Goal: Find specific page/section: Find specific page/section

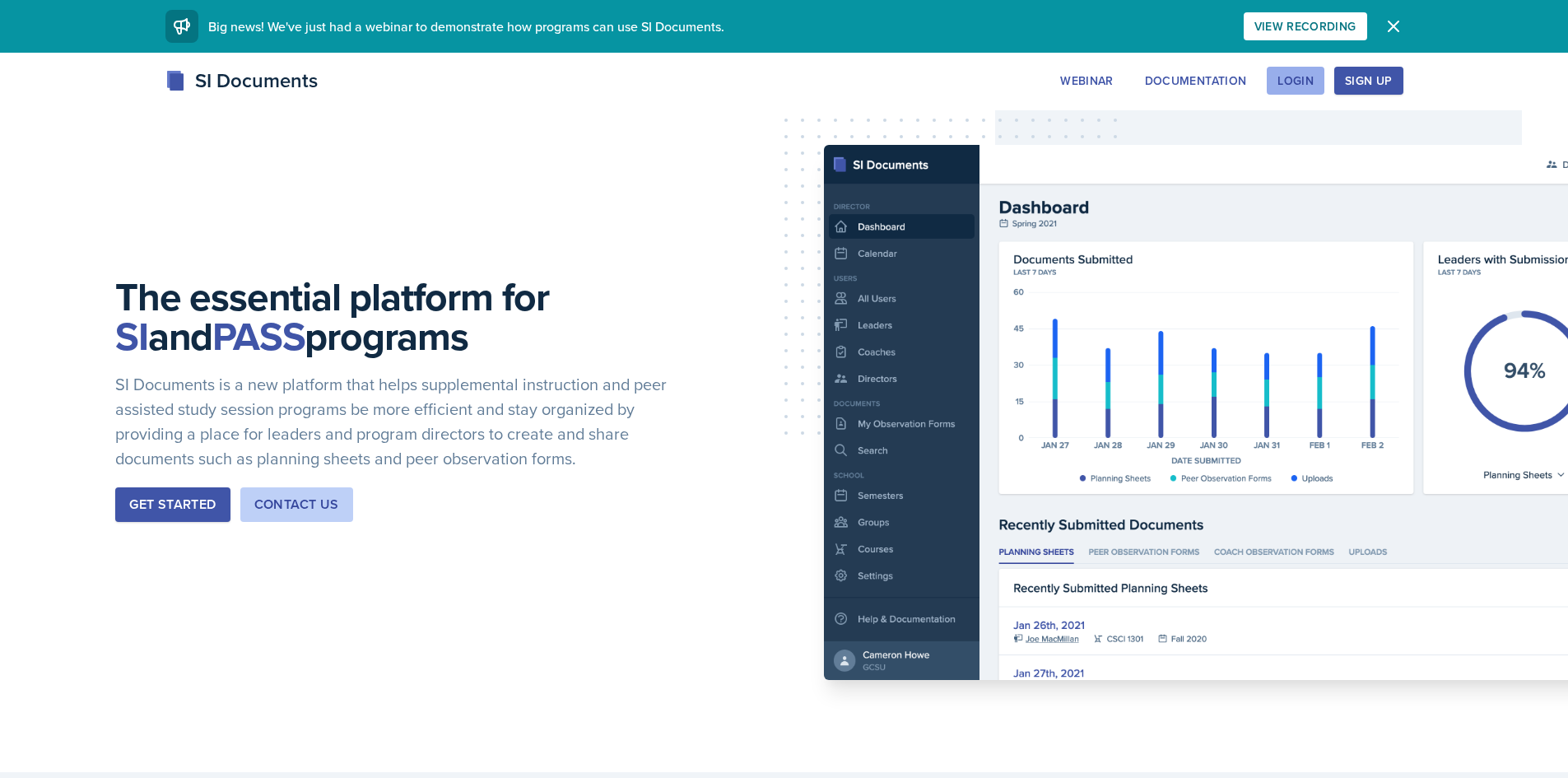
click at [1302, 84] on div "Login" at bounding box center [1296, 81] width 36 height 13
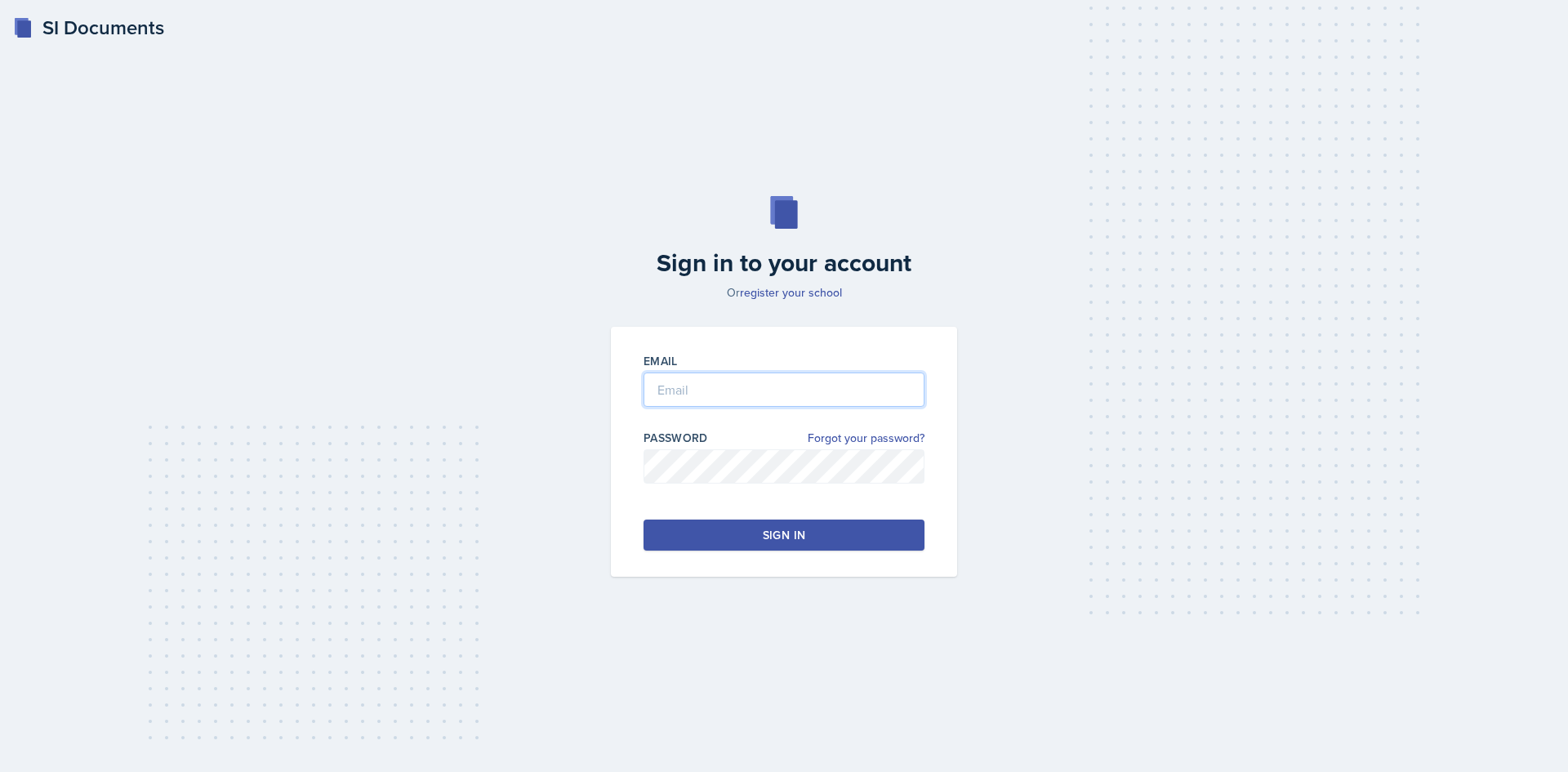
click at [666, 383] on input "email" at bounding box center [784, 389] width 281 height 34
type input "[EMAIL_ADDRESS][DOMAIN_NAME]"
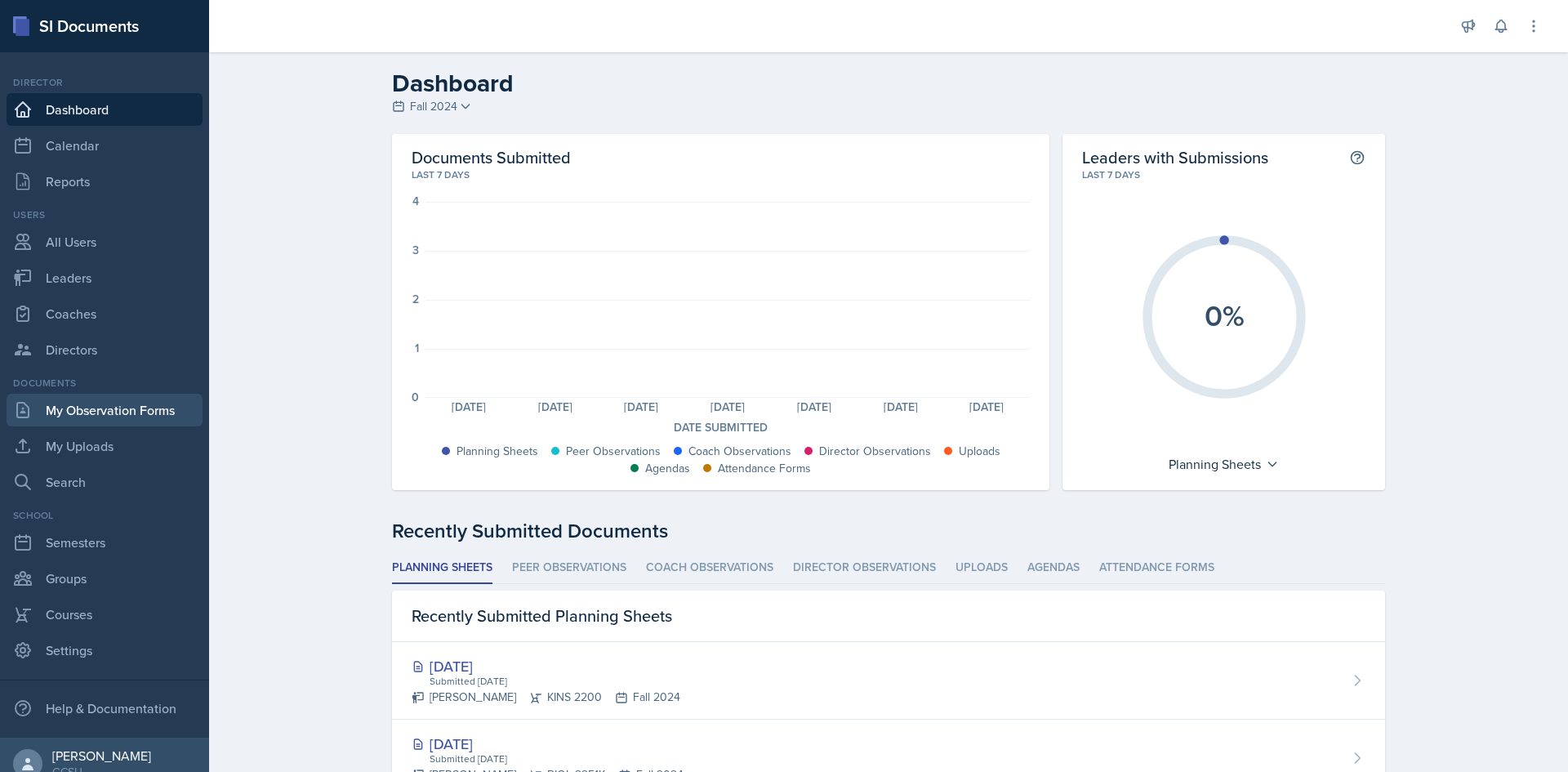
click at [97, 410] on link "My Observation Forms" at bounding box center [104, 410] width 196 height 32
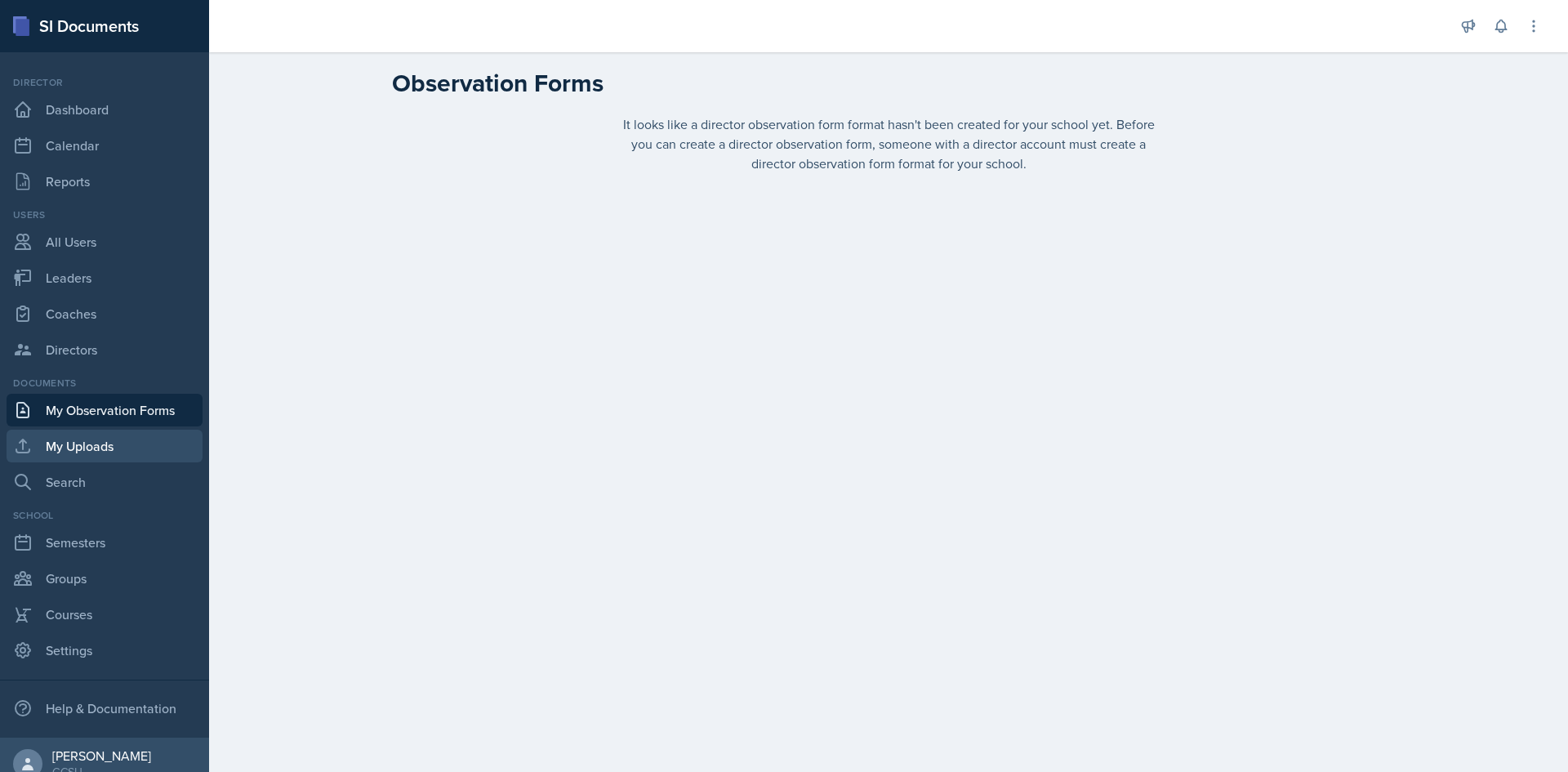
click at [97, 440] on link "My Uploads" at bounding box center [104, 445] width 196 height 32
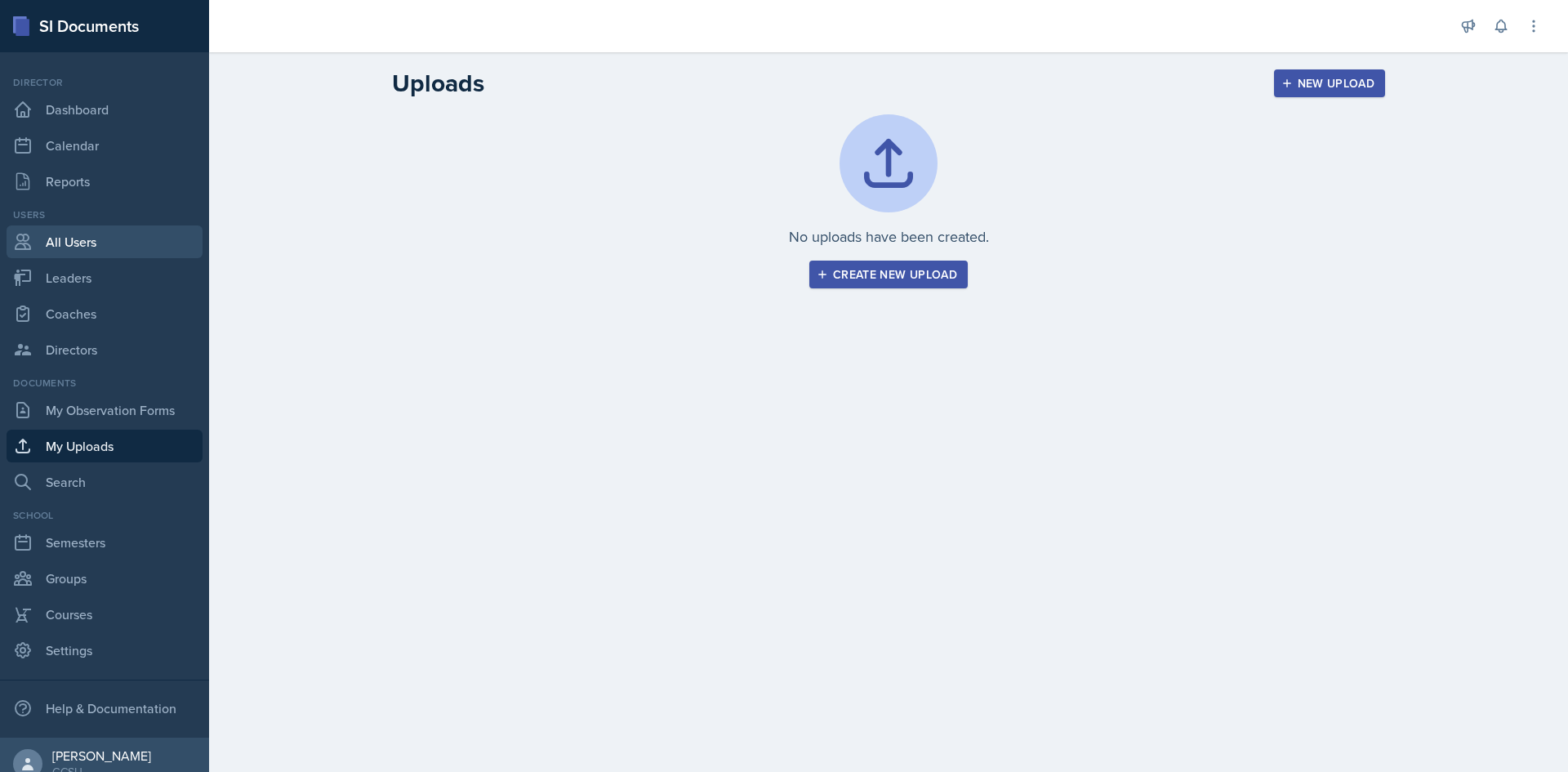
click at [77, 247] on link "All Users" at bounding box center [104, 241] width 196 height 32
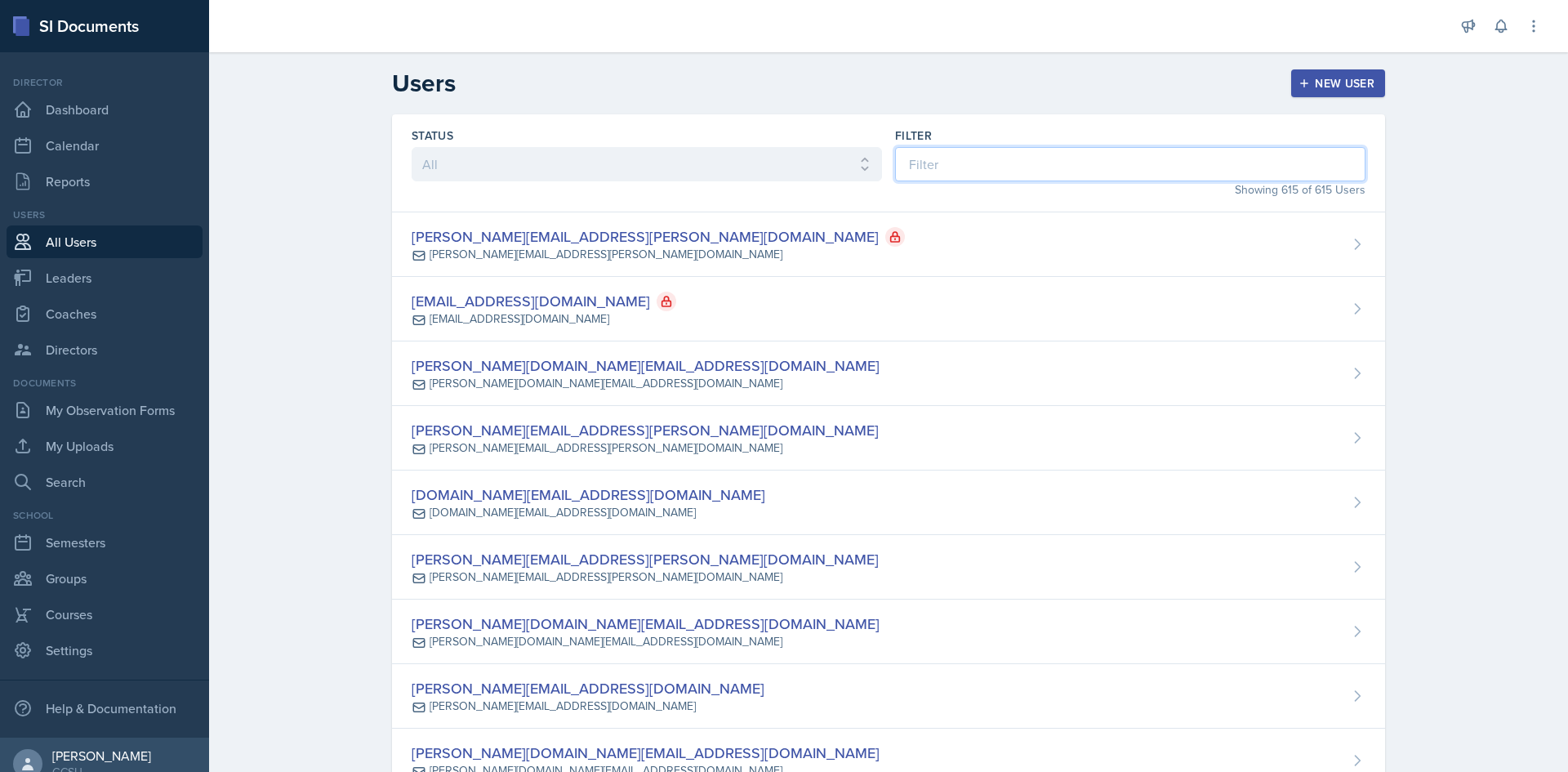
click at [919, 163] on input at bounding box center [1130, 163] width 470 height 34
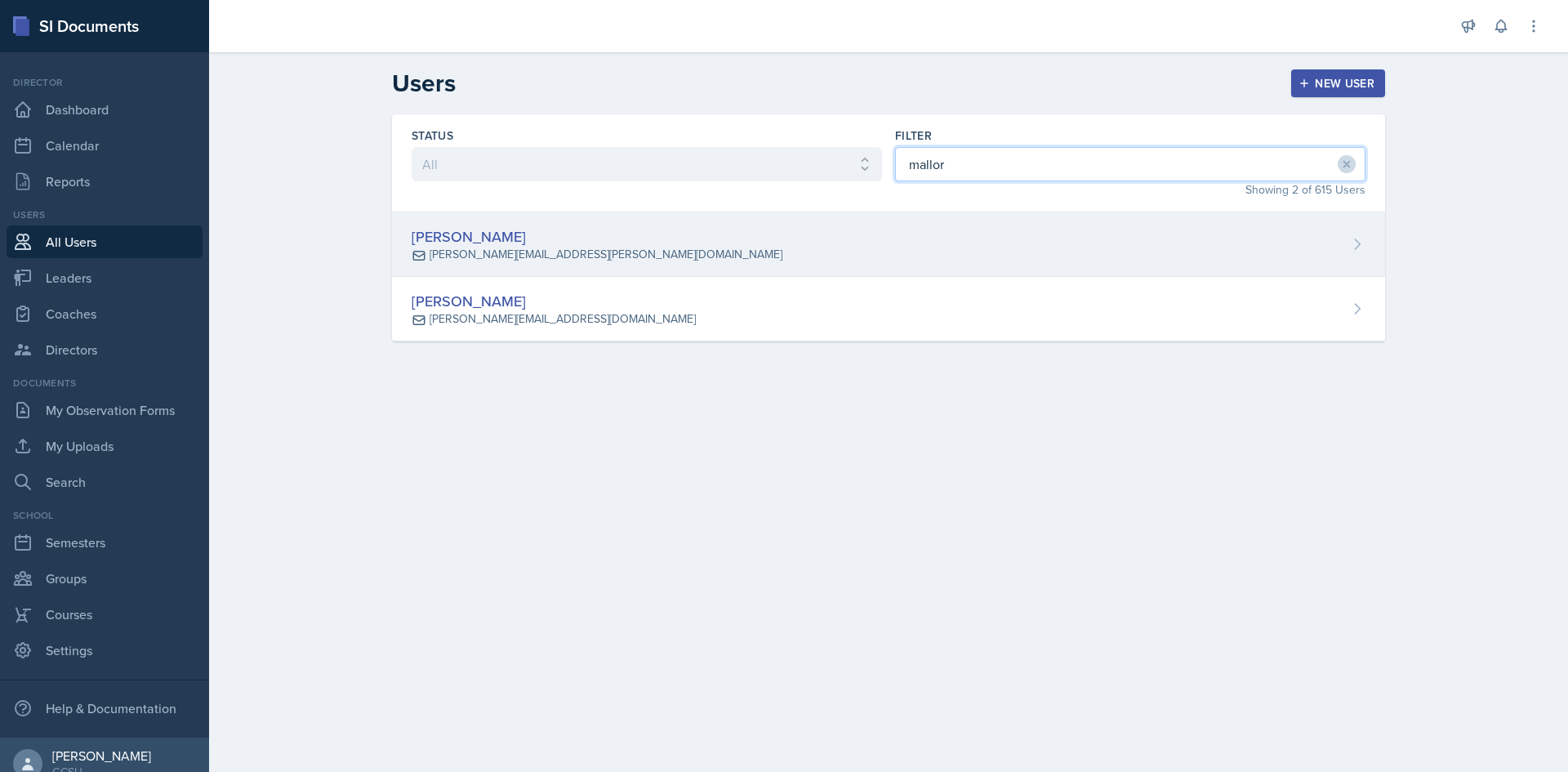
type input "mallor"
click at [504, 253] on div "[PERSON_NAME][EMAIL_ADDRESS][PERSON_NAME][DOMAIN_NAME]" at bounding box center [606, 255] width 353 height 18
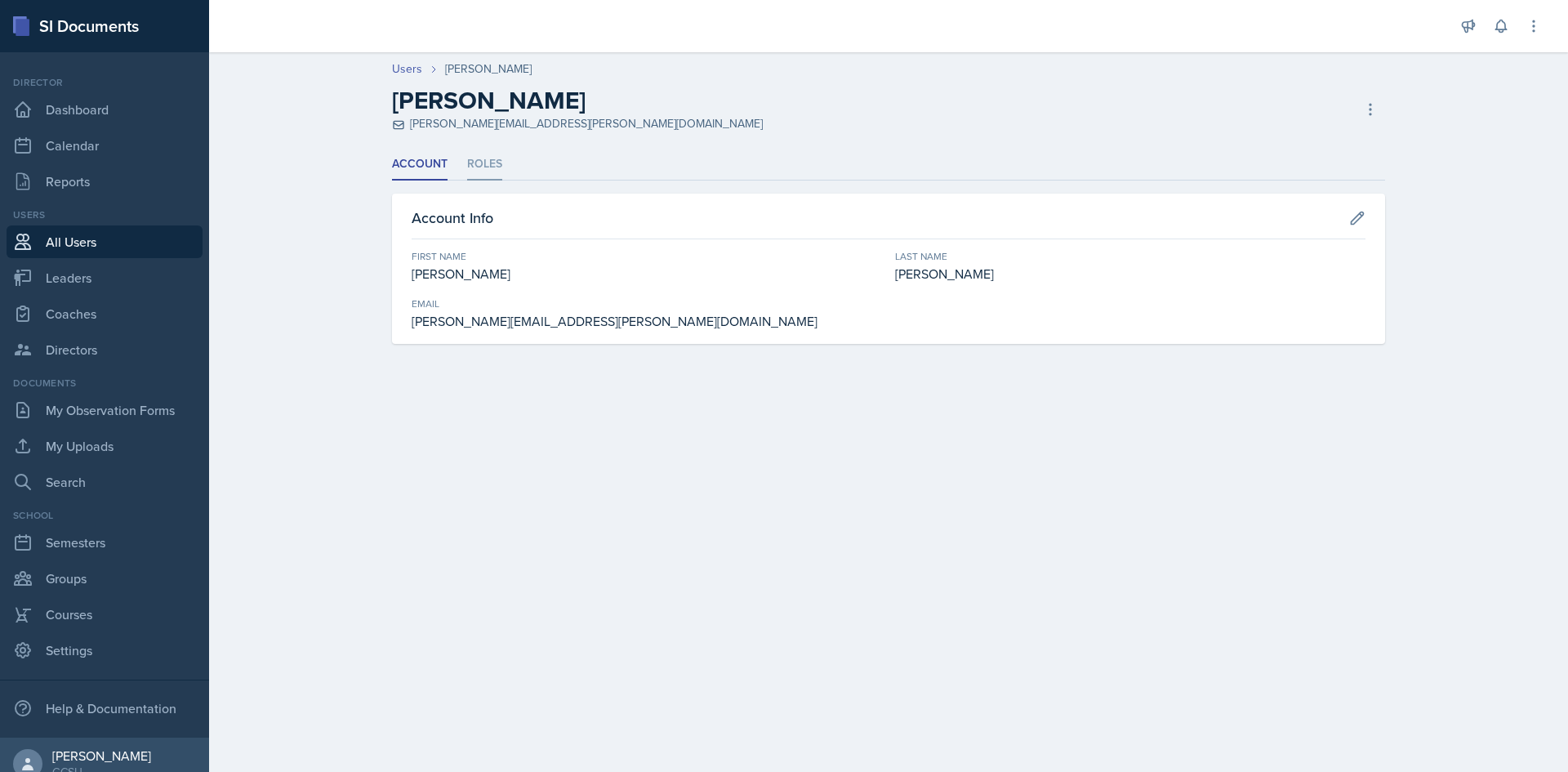
click at [484, 169] on li "Roles" at bounding box center [485, 164] width 35 height 32
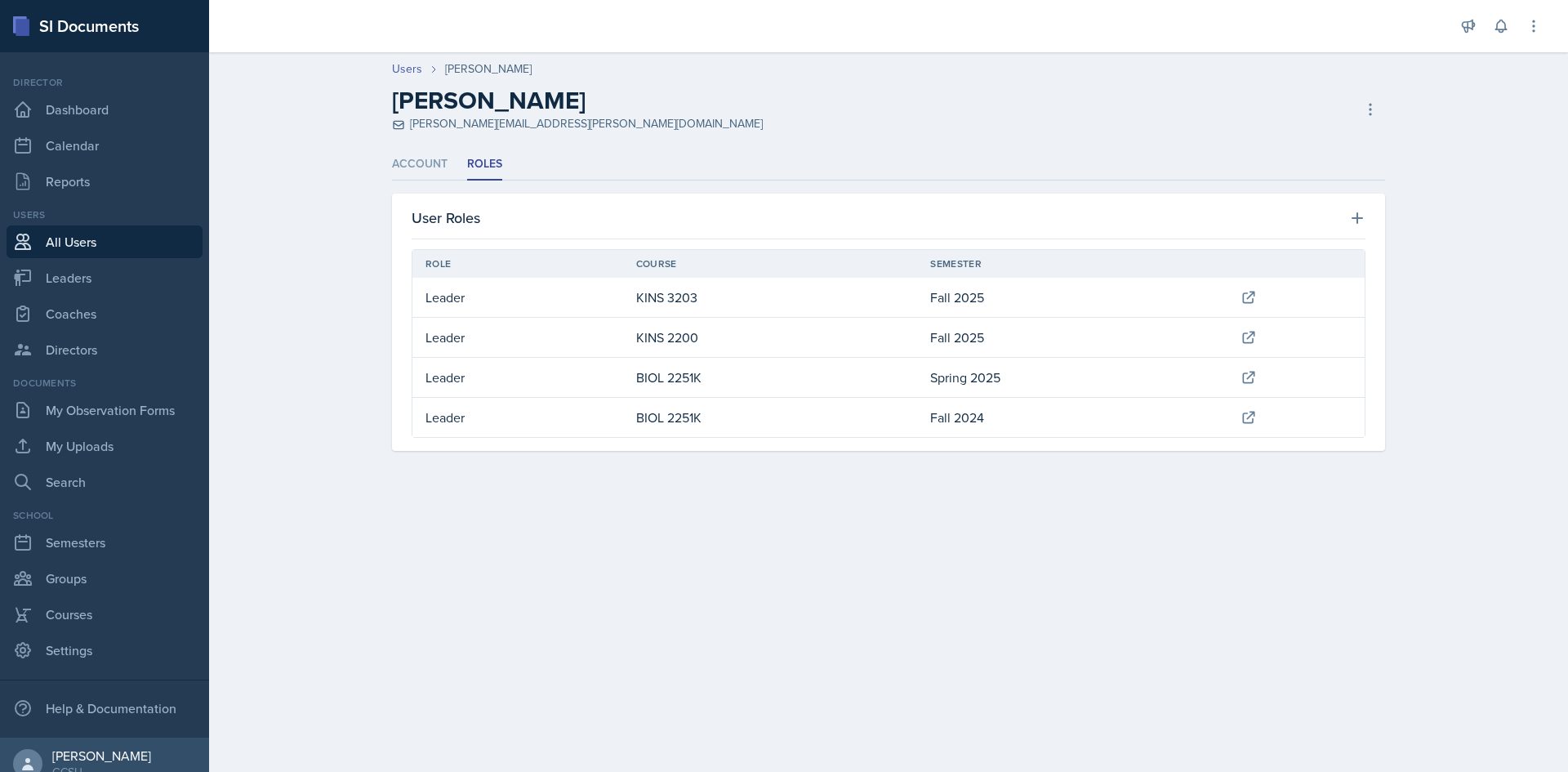
click at [1174, 420] on td "Fall 2024" at bounding box center [1072, 417] width 311 height 40
click at [982, 383] on td "Spring 2025" at bounding box center [1072, 377] width 311 height 40
click at [424, 163] on li "Account" at bounding box center [419, 164] width 55 height 32
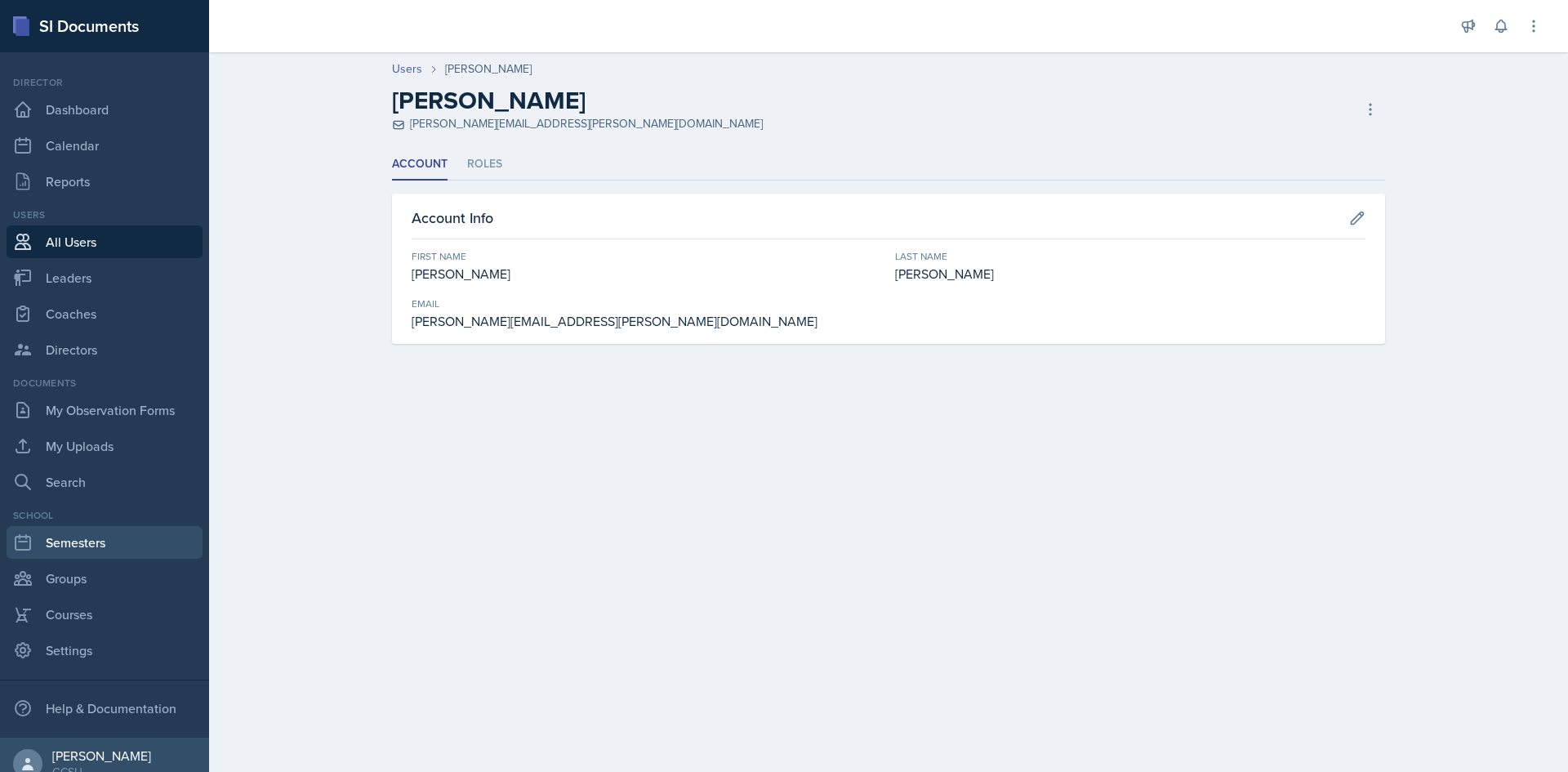
click at [72, 547] on link "Semesters" at bounding box center [104, 541] width 196 height 32
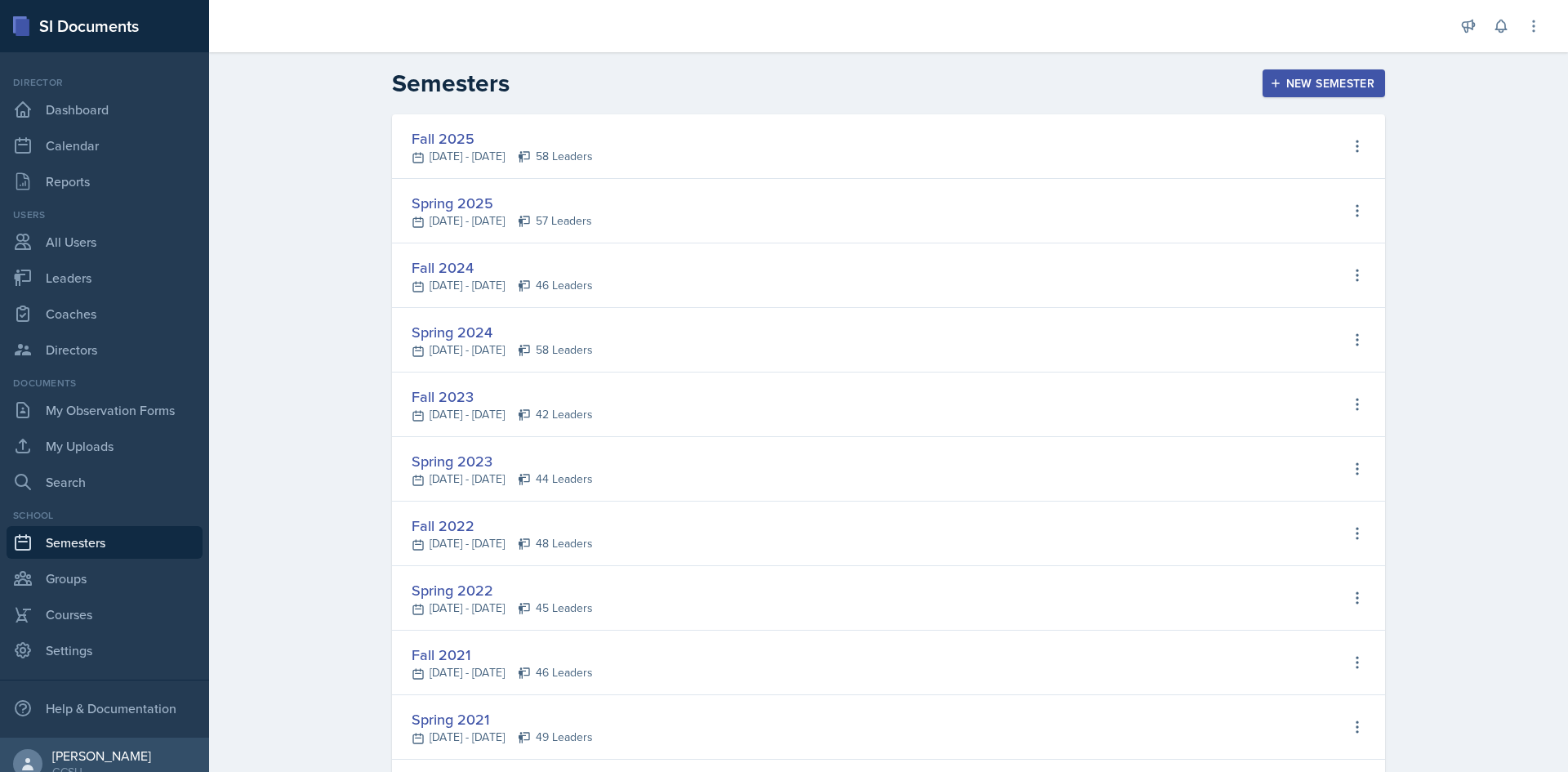
click at [443, 147] on div "Fall 2025" at bounding box center [501, 138] width 182 height 22
click at [74, 605] on link "Courses" at bounding box center [104, 613] width 196 height 32
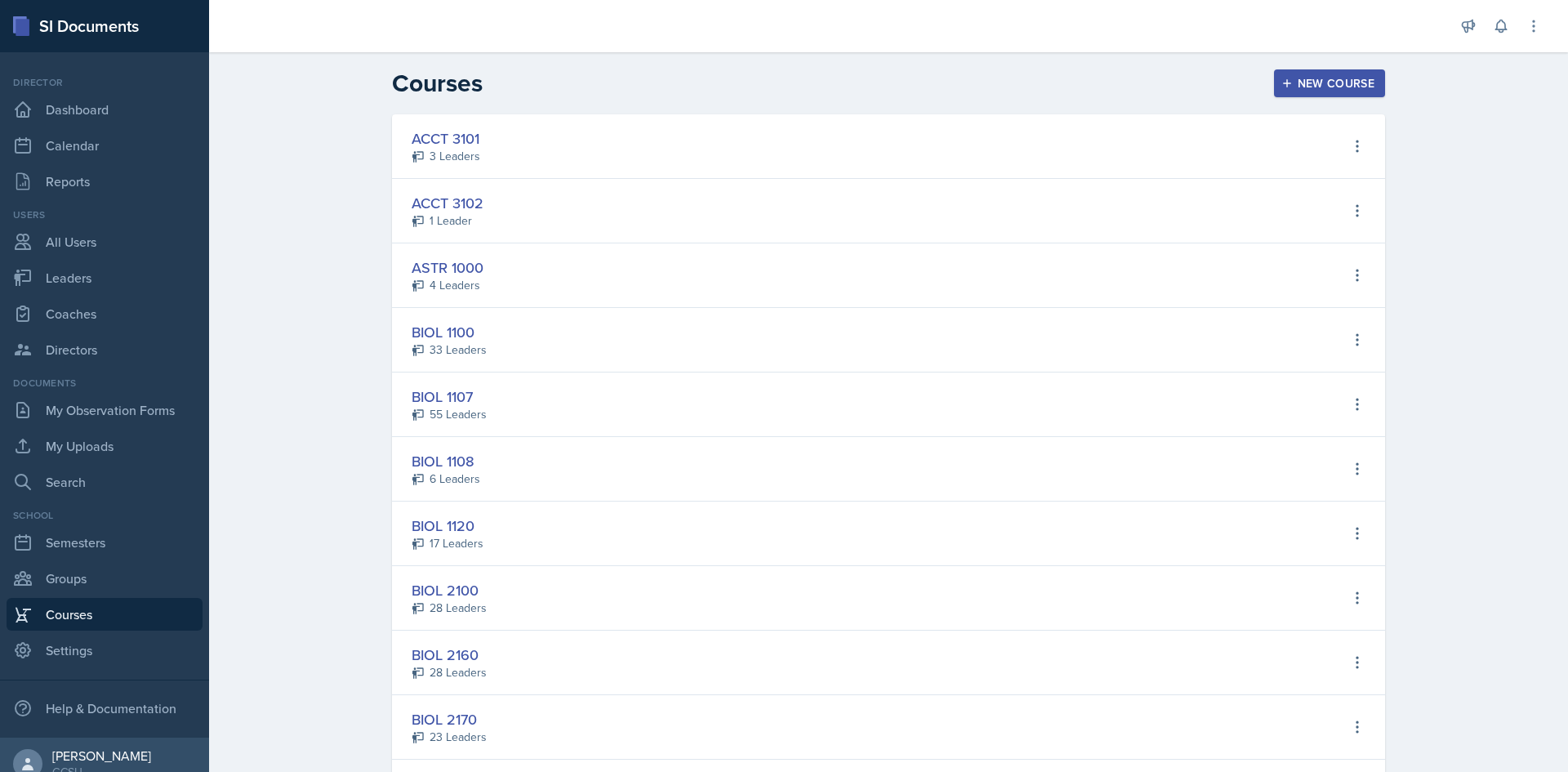
click at [440, 145] on div "ACCT 3101" at bounding box center [445, 138] width 68 height 22
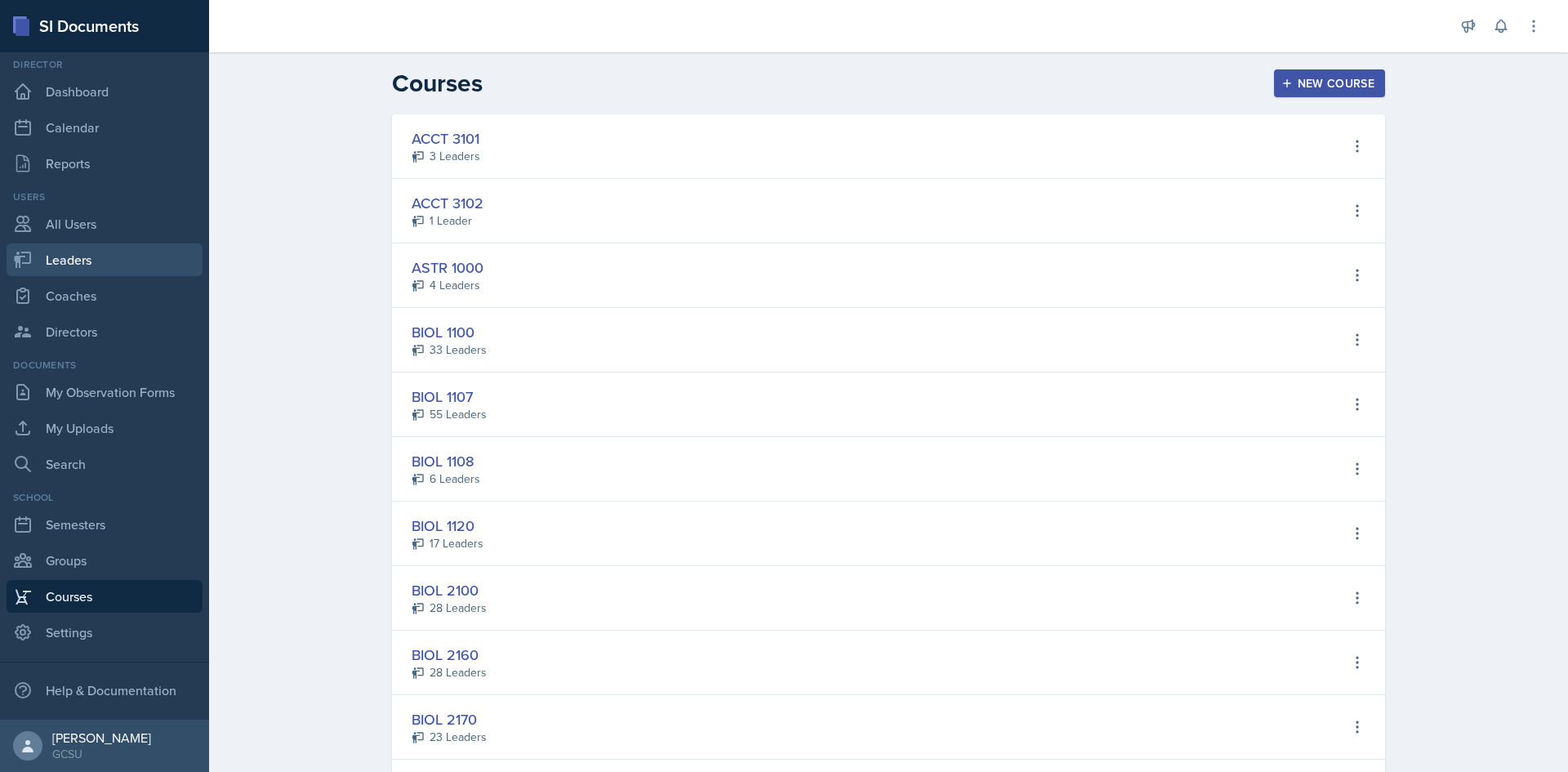
click at [60, 259] on link "Leaders" at bounding box center [104, 259] width 196 height 32
select select "986fdc3e-2246-4ffd-9cb8-78666de4ebed"
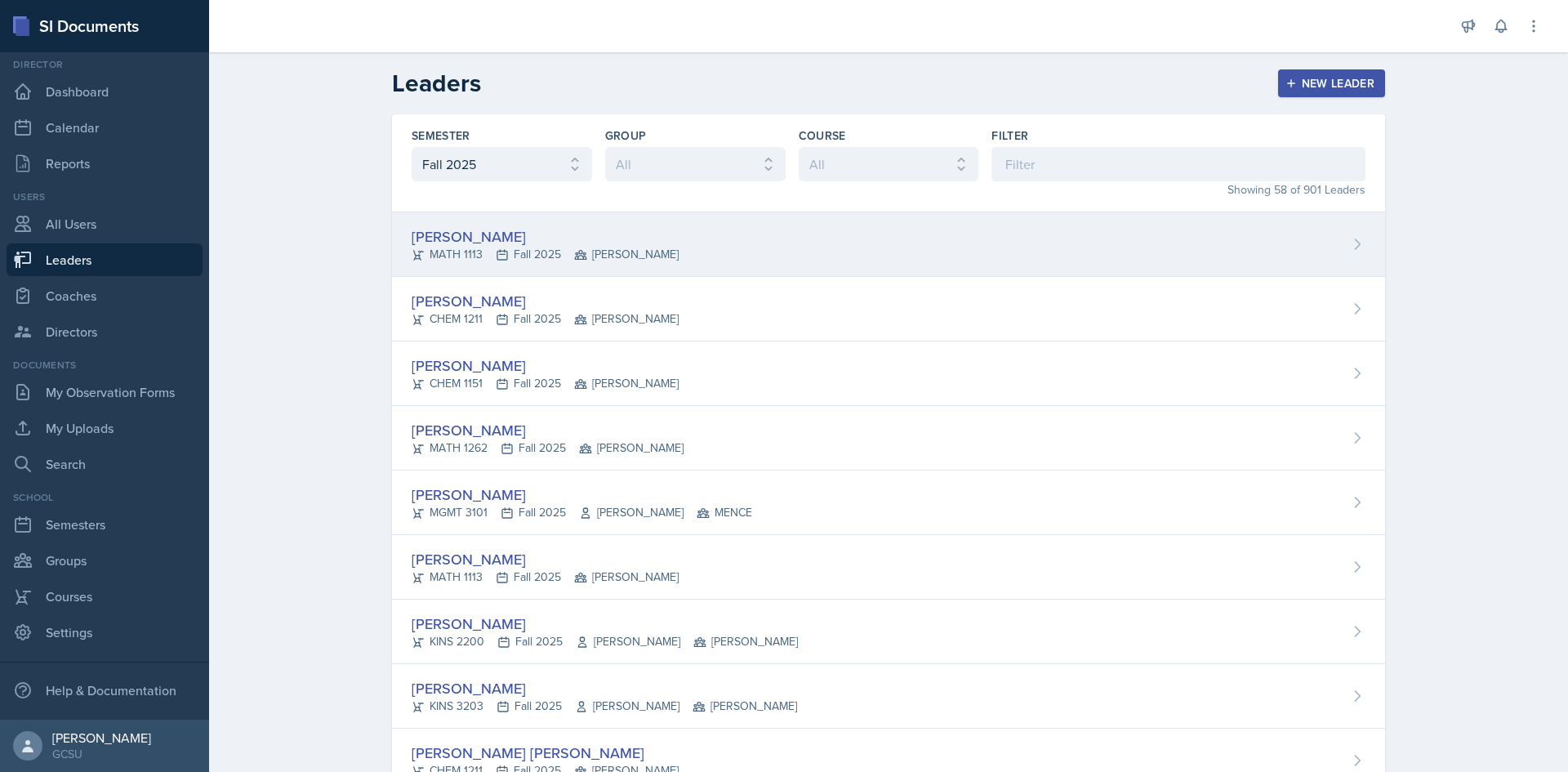
click at [446, 237] on div "[PERSON_NAME]" at bounding box center [545, 236] width 267 height 22
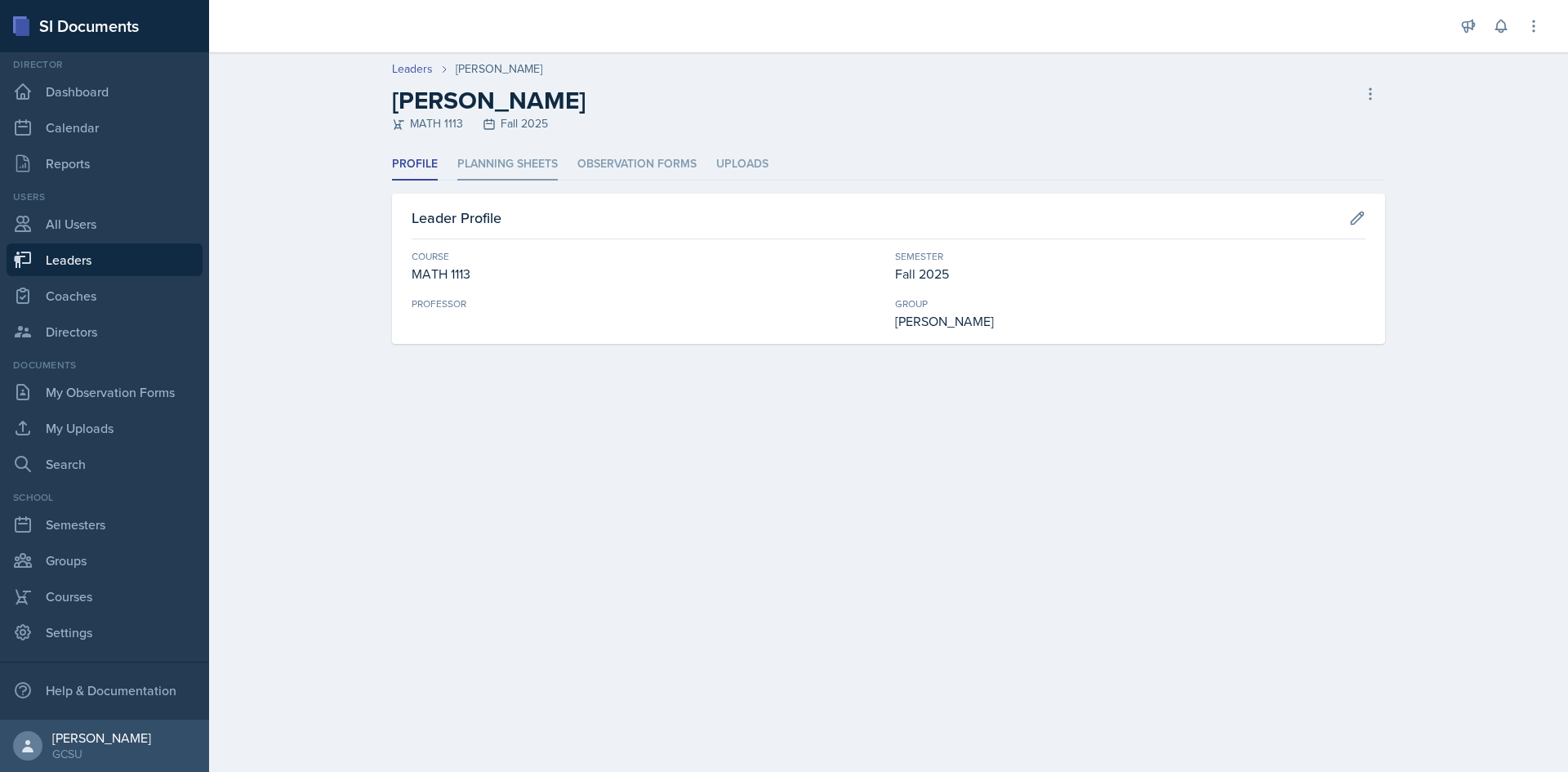
click at [519, 168] on li "Planning Sheets" at bounding box center [507, 164] width 100 height 32
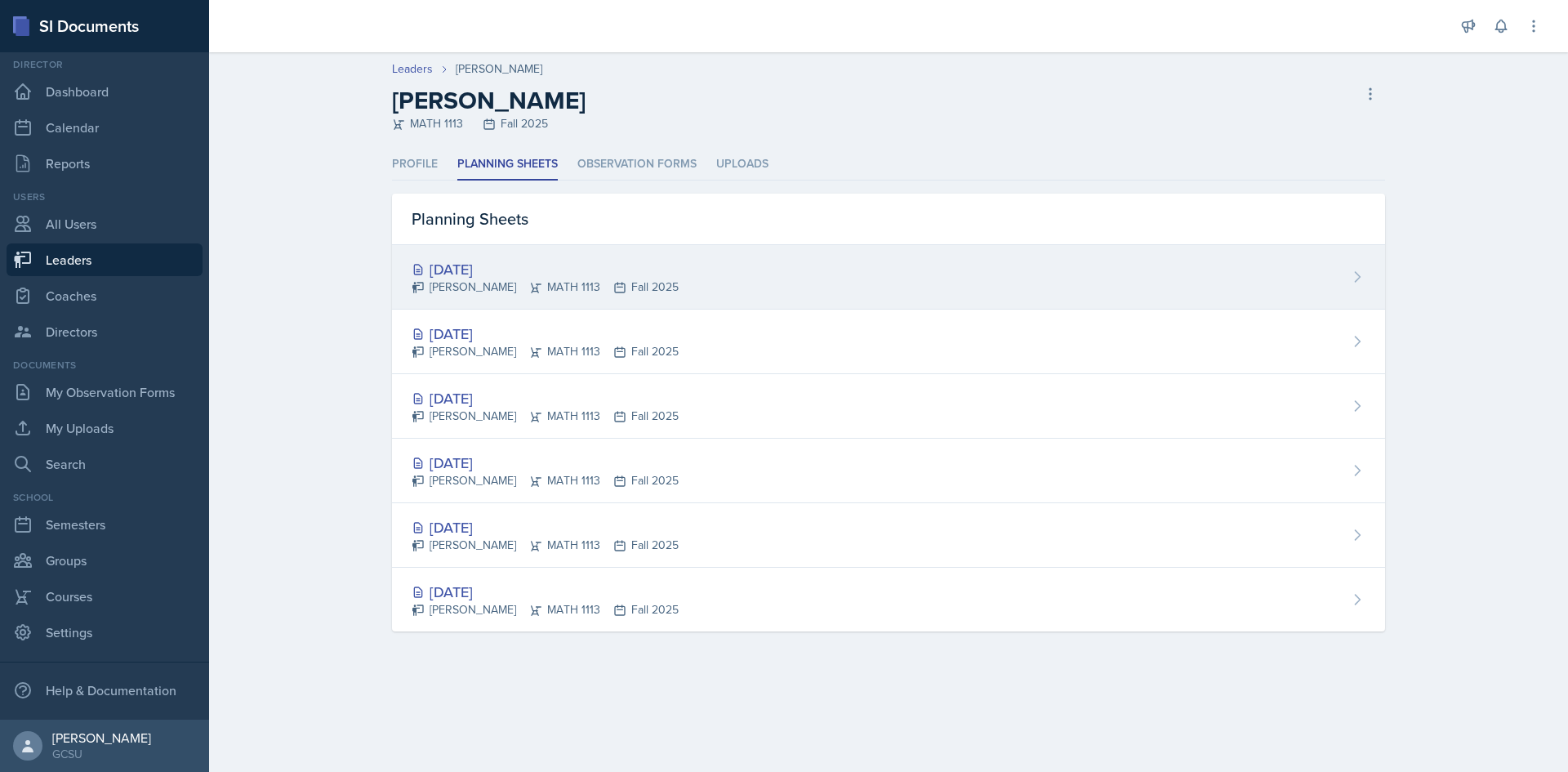
click at [488, 268] on div "[DATE]" at bounding box center [545, 269] width 267 height 22
